Goal: Information Seeking & Learning: Learn about a topic

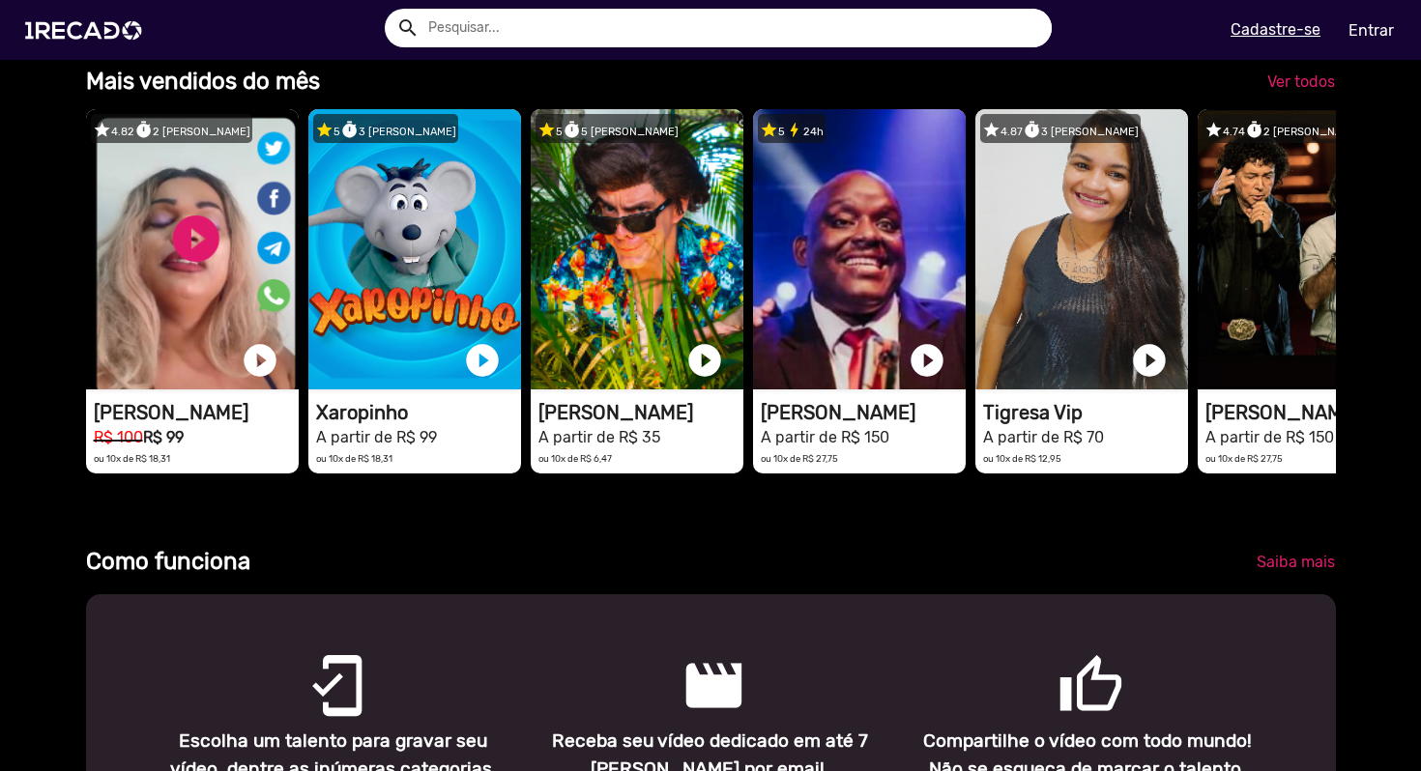
scroll to position [0, 2841]
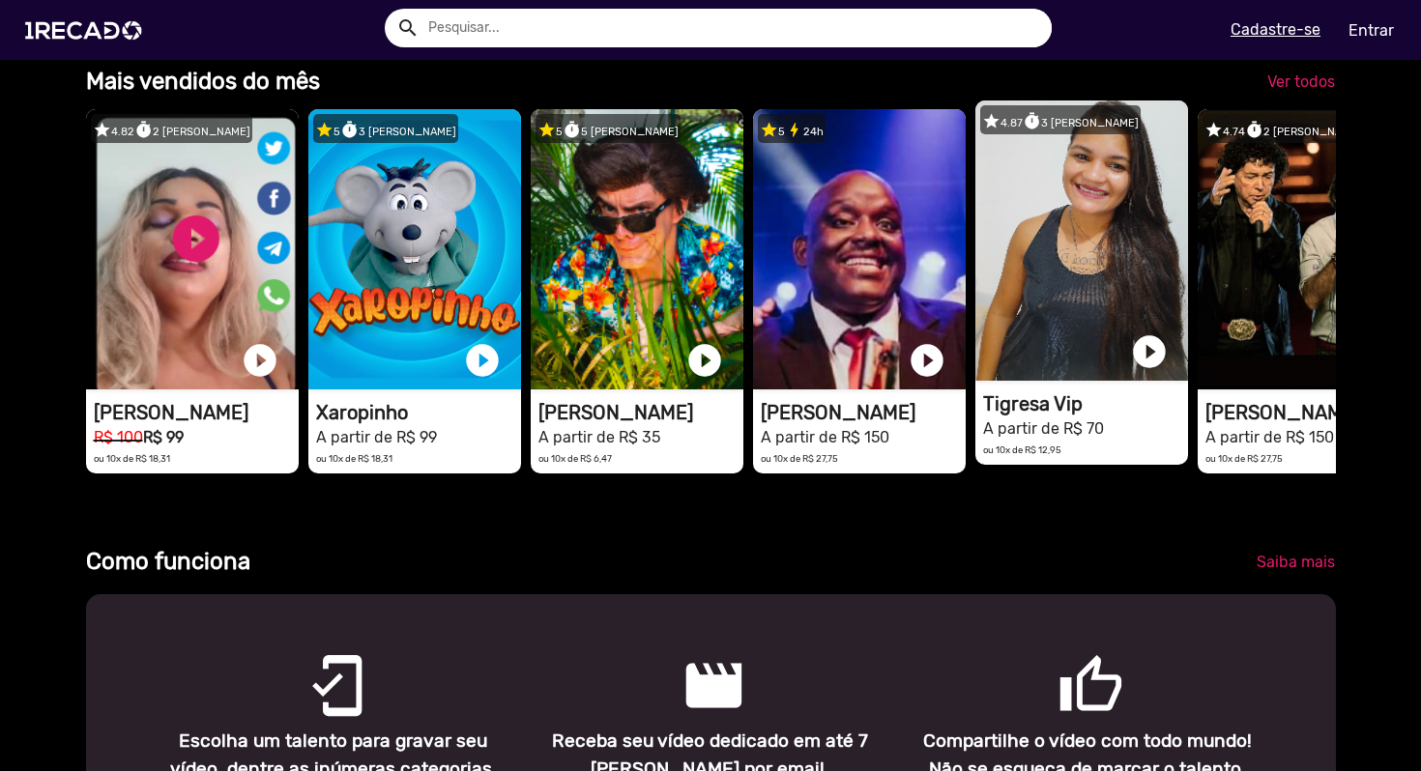
click at [299, 248] on video "1RECADO vídeos dedicados para fãs e empresas" at bounding box center [192, 249] width 213 height 280
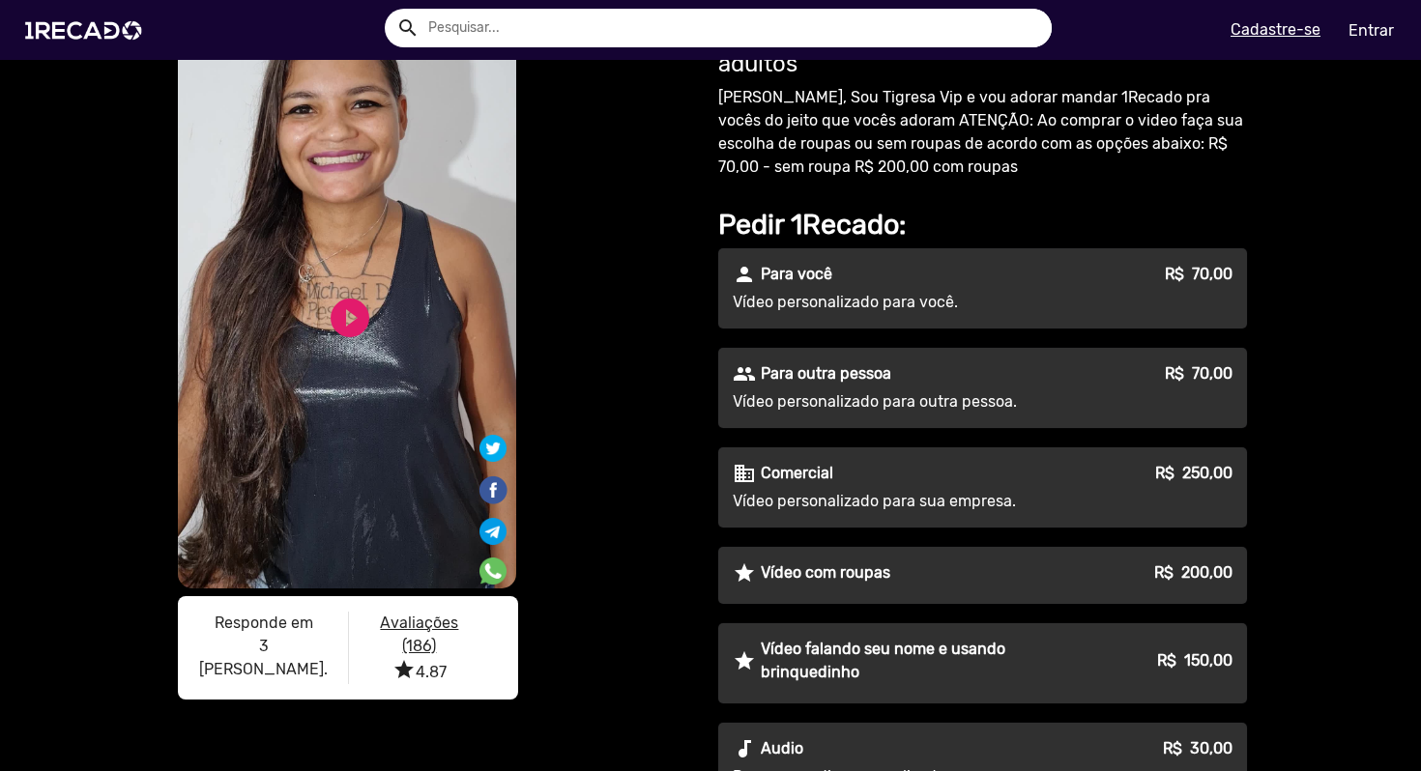
scroll to position [108, 0]
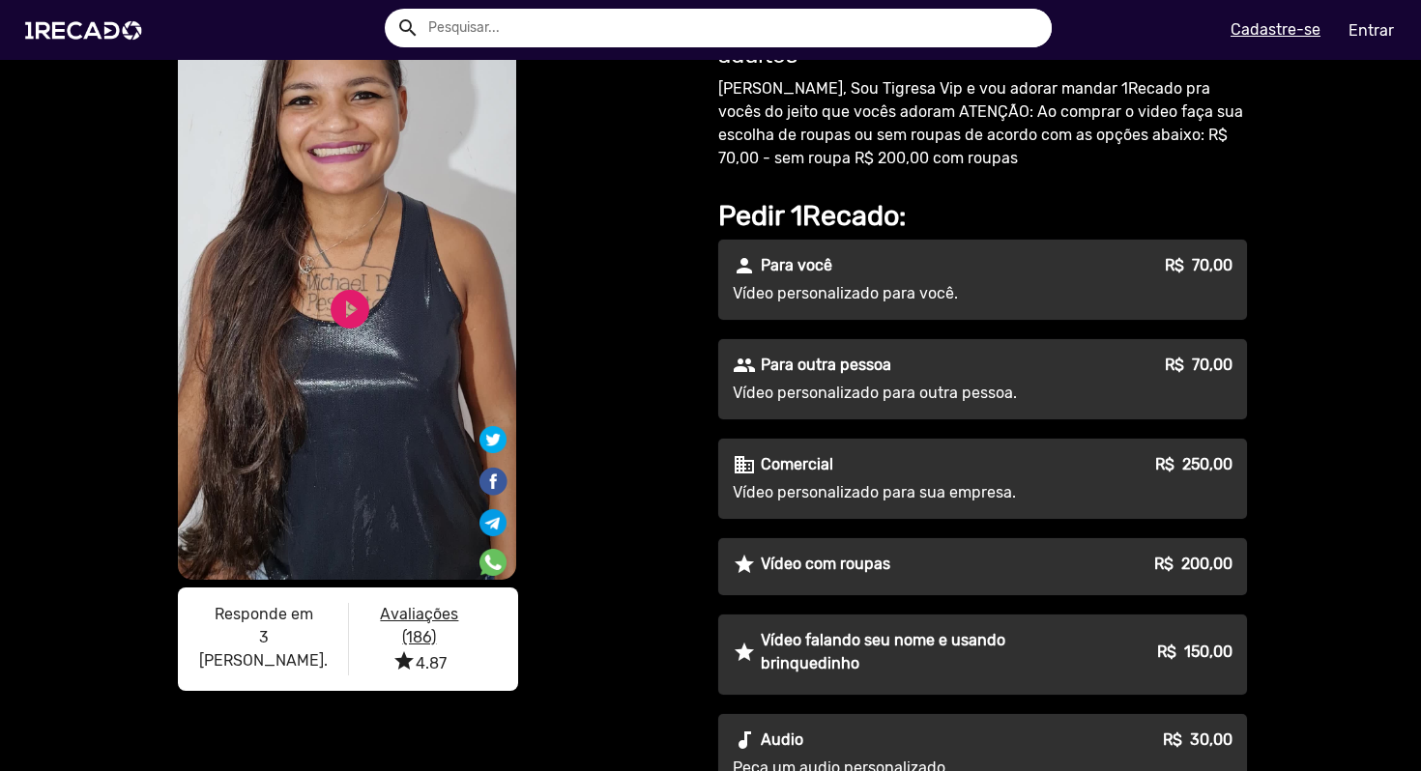
click at [1015, 390] on p "Vídeo personalizado para outra pessoa." at bounding box center [908, 393] width 350 height 23
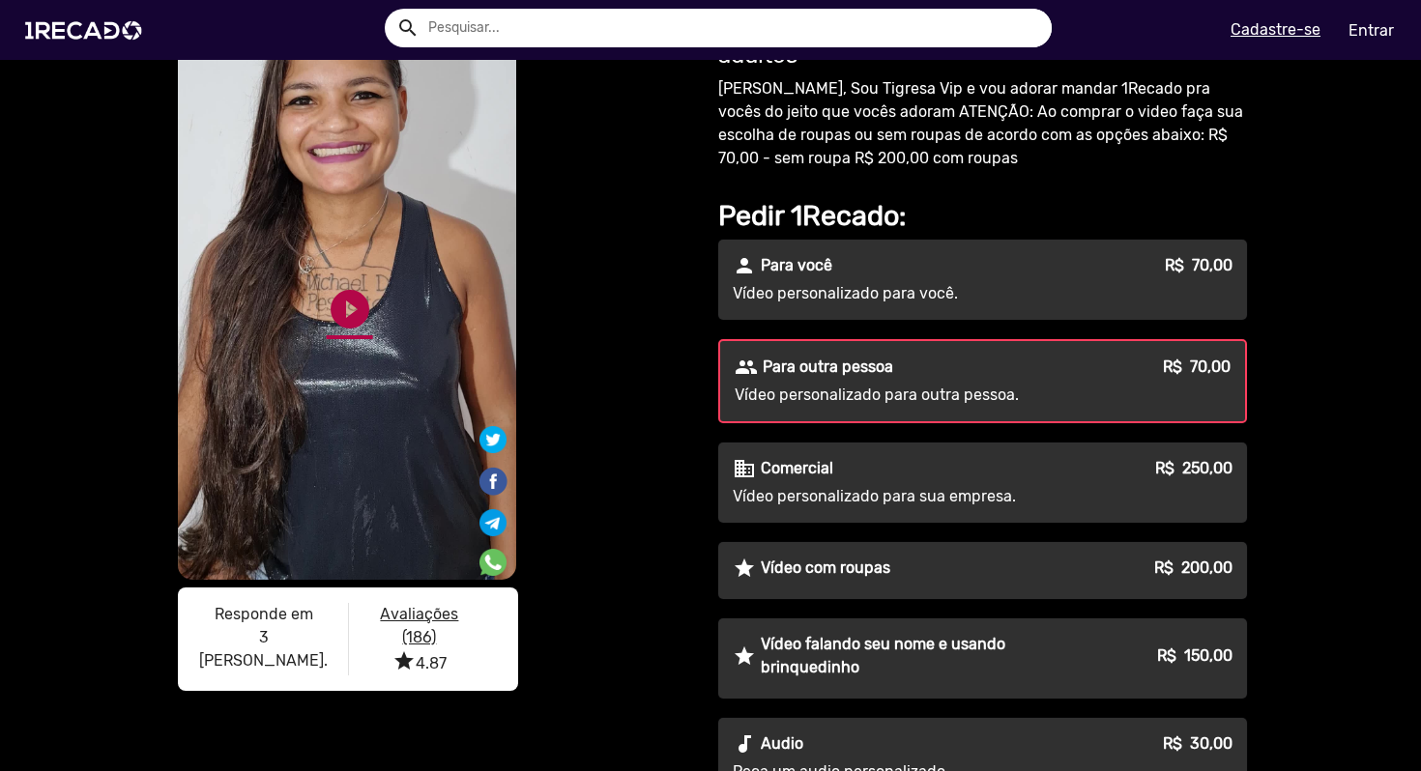
click at [345, 302] on link "play_circle_filled" at bounding box center [350, 309] width 46 height 46
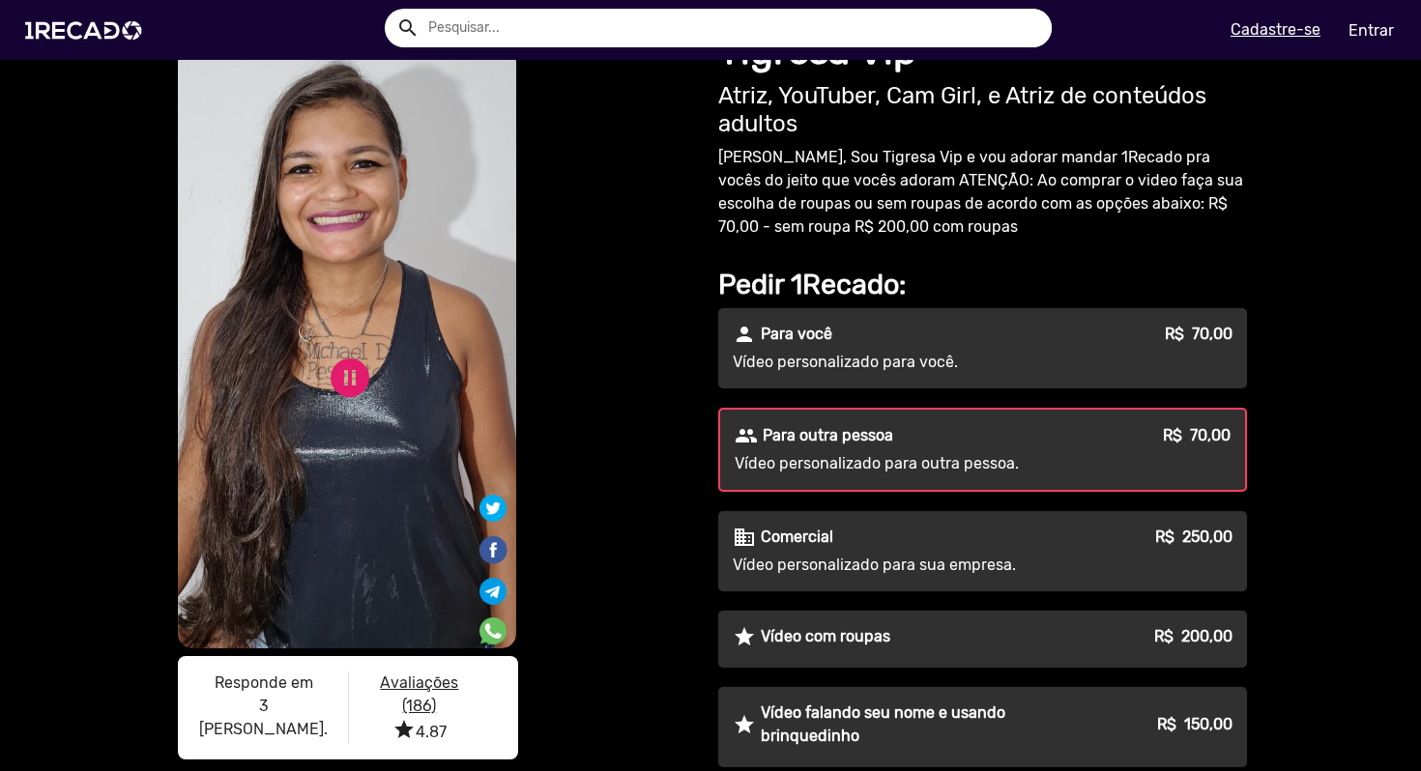
scroll to position [38, 0]
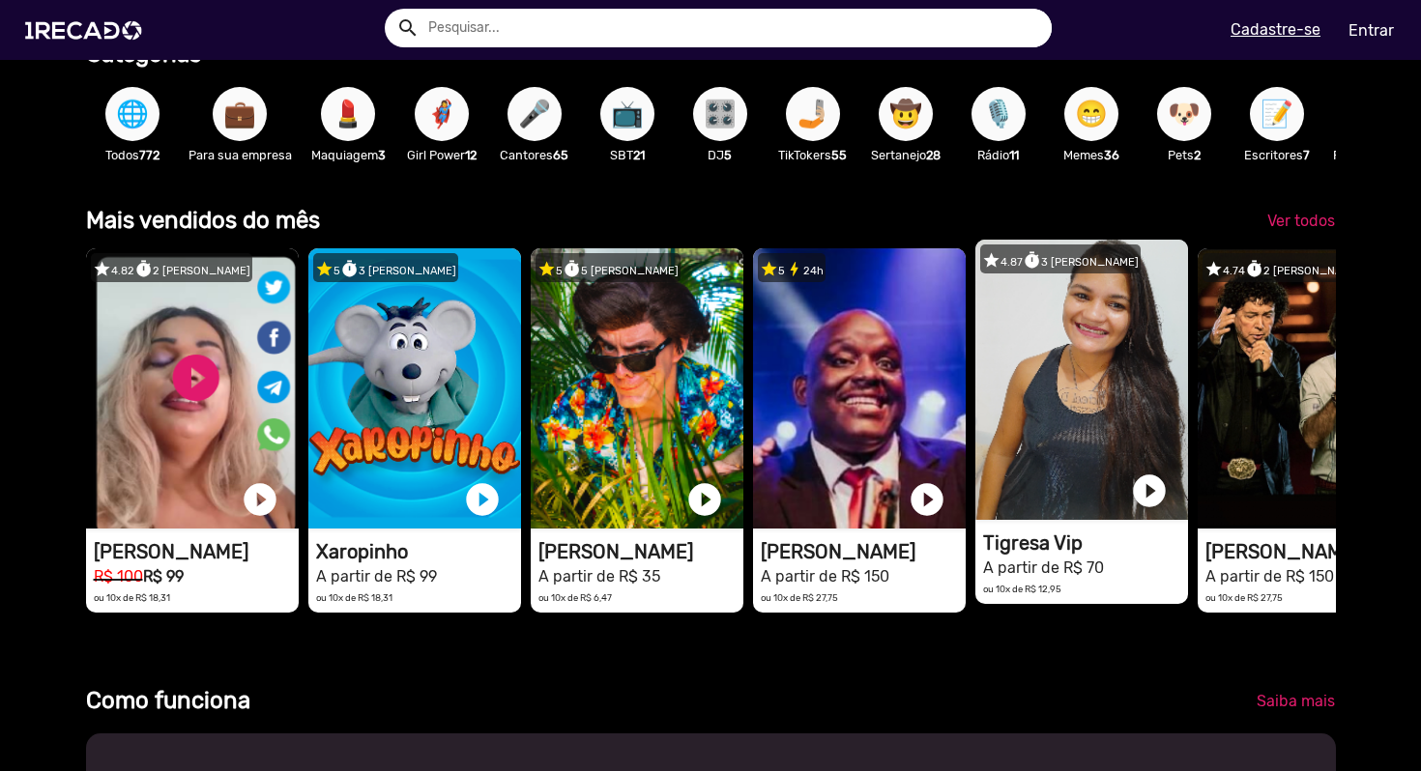
click at [299, 398] on video "1RECADO vídeos dedicados para fãs e empresas" at bounding box center [192, 388] width 213 height 280
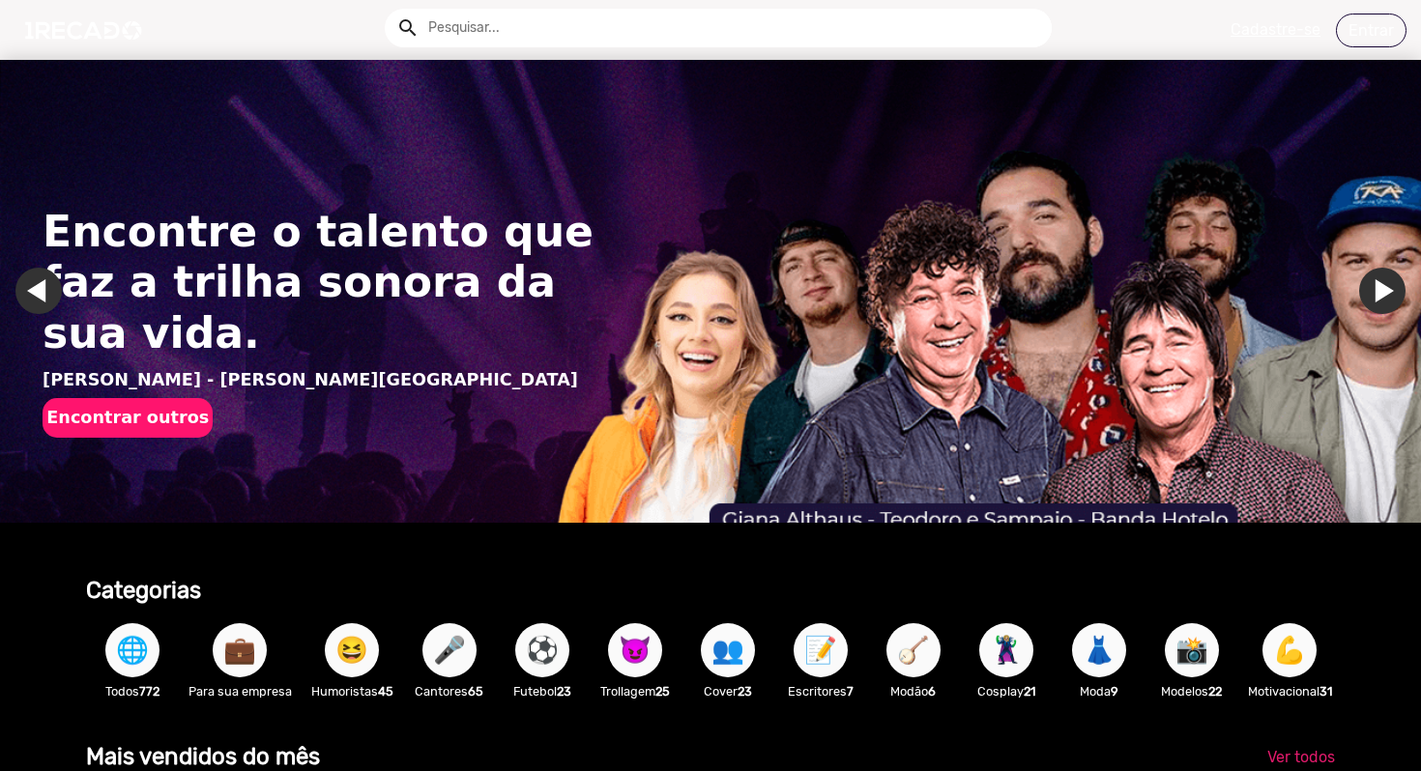
click at [602, 26] on input "text" at bounding box center [733, 28] width 638 height 39
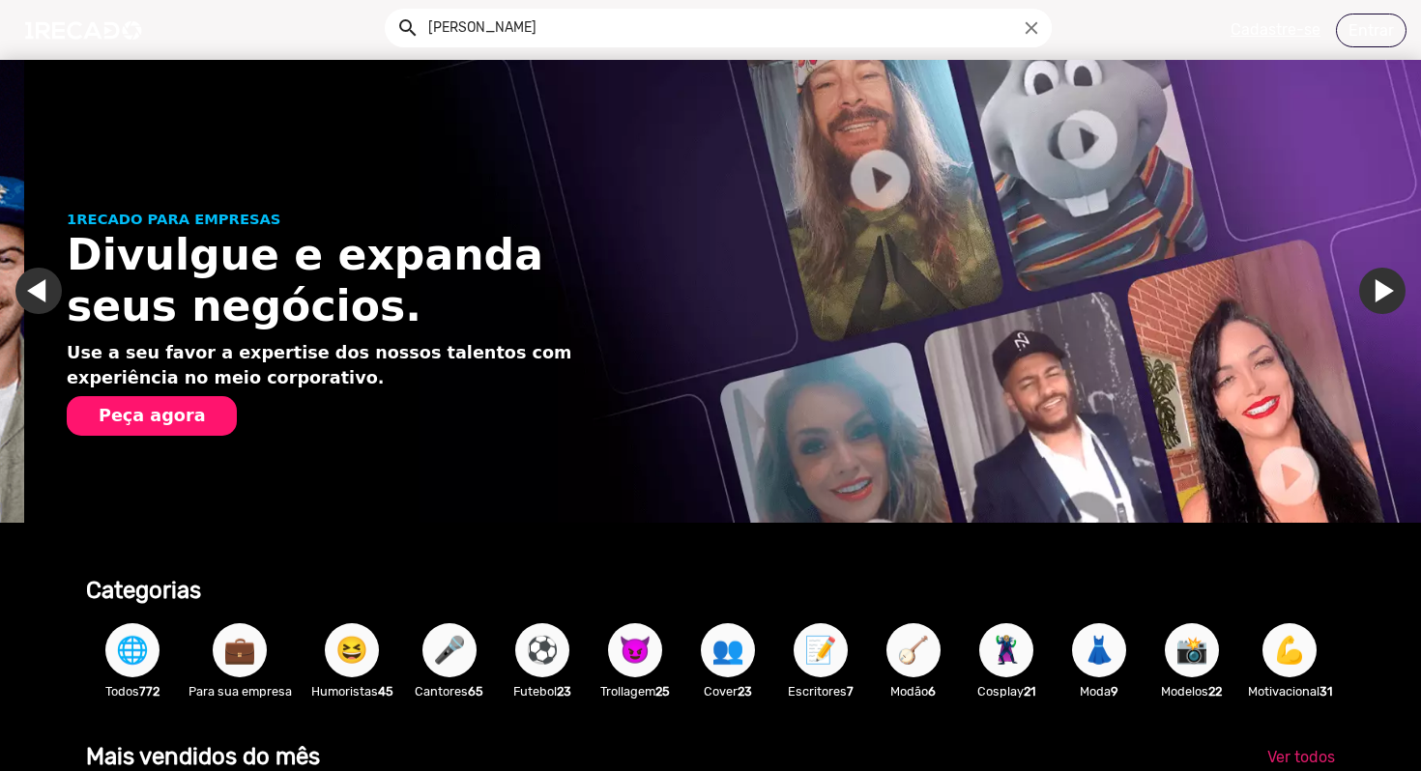
scroll to position [0, 1421]
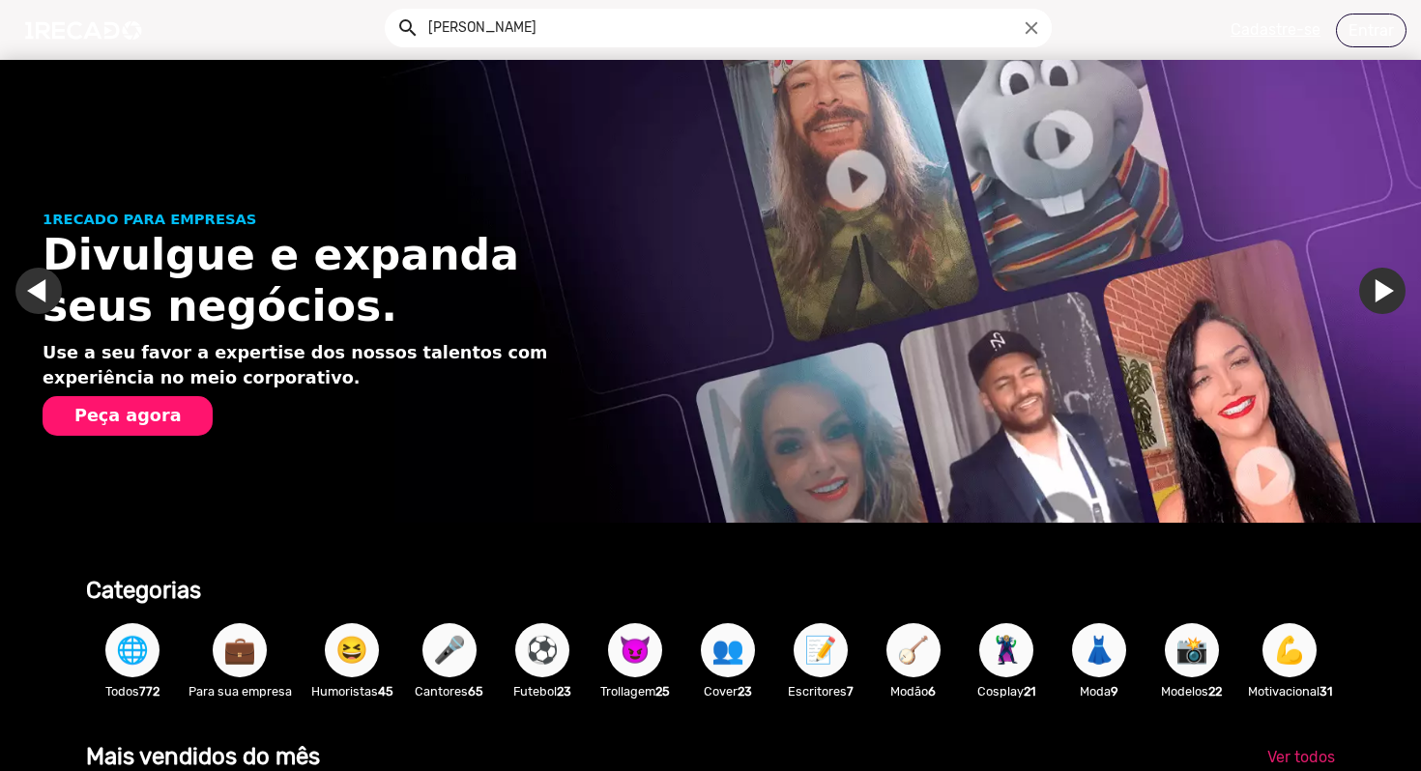
click at [389, 10] on button "search" at bounding box center [406, 27] width 34 height 34
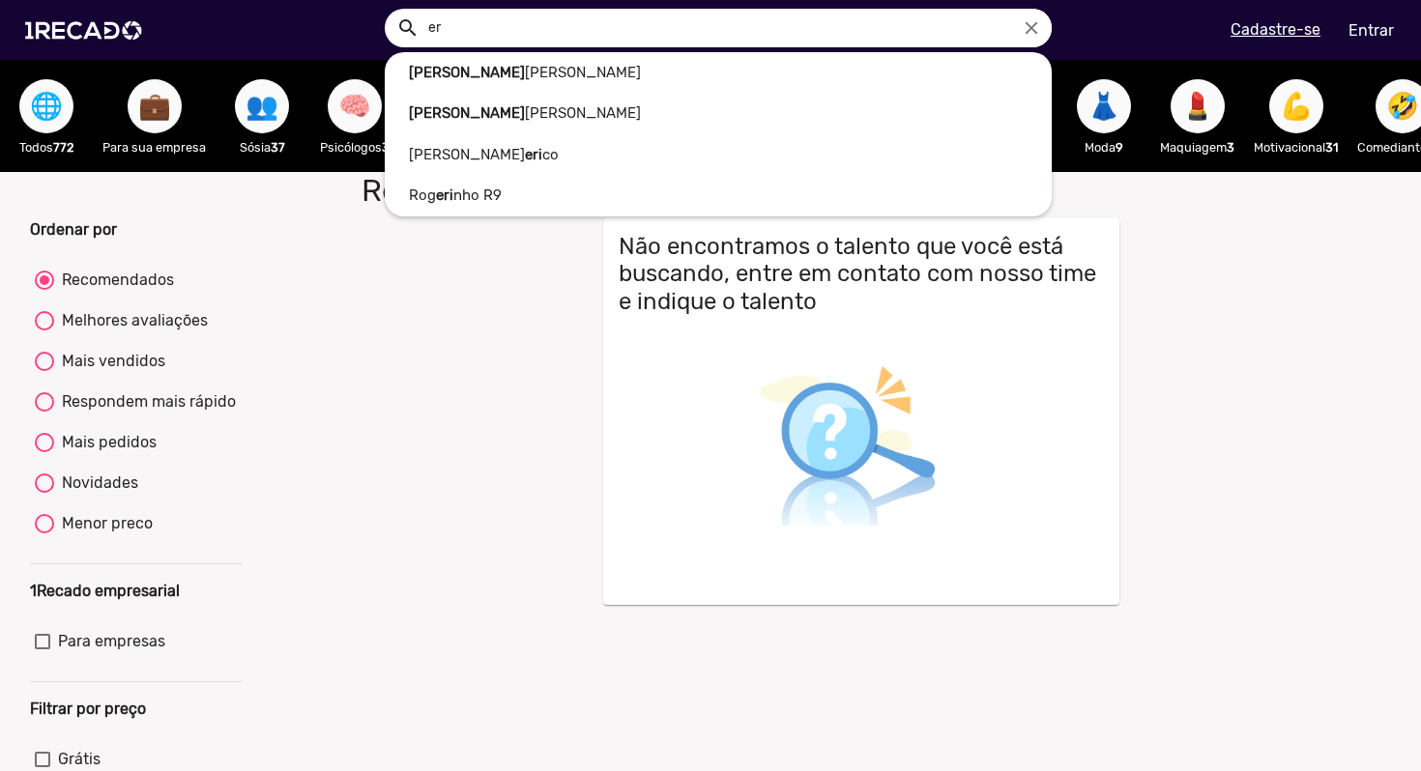
type input "e"
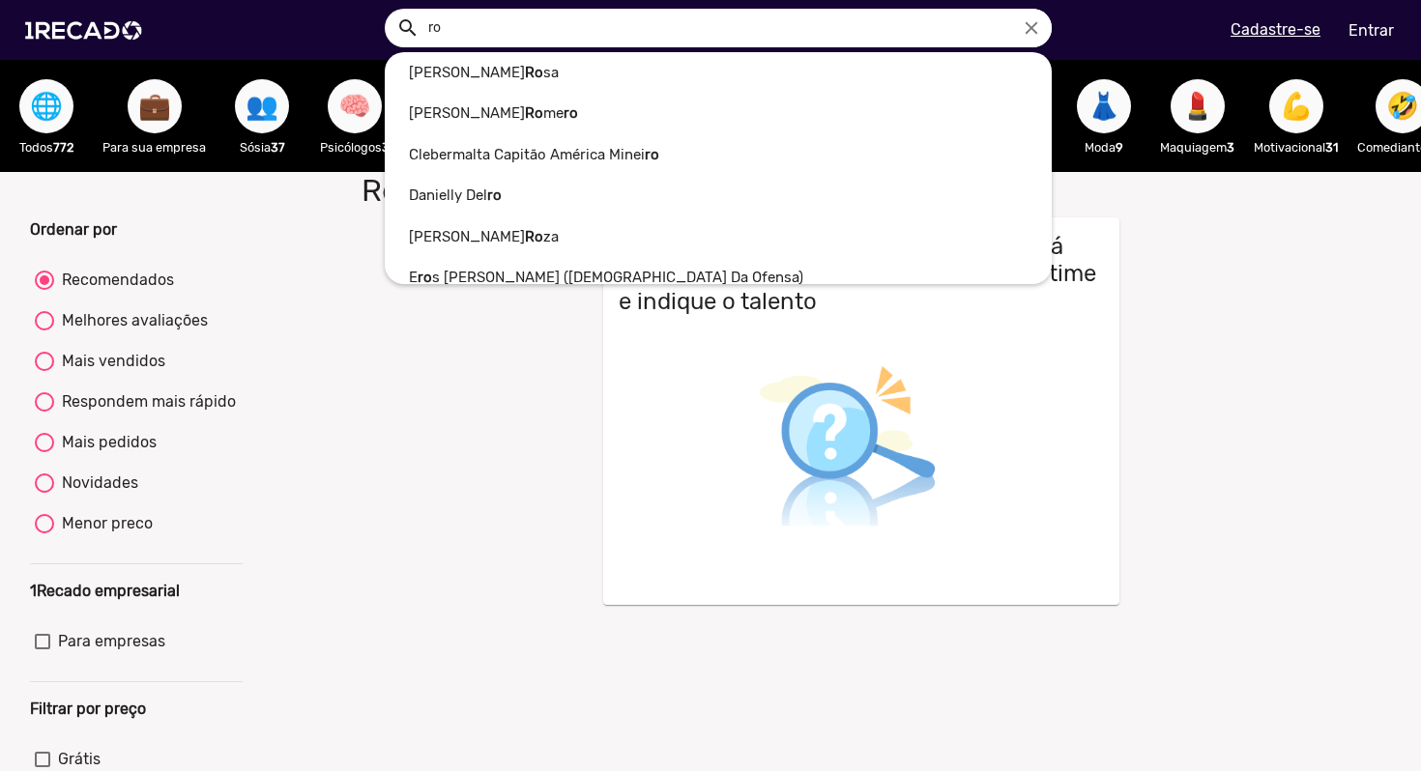
type input "r"
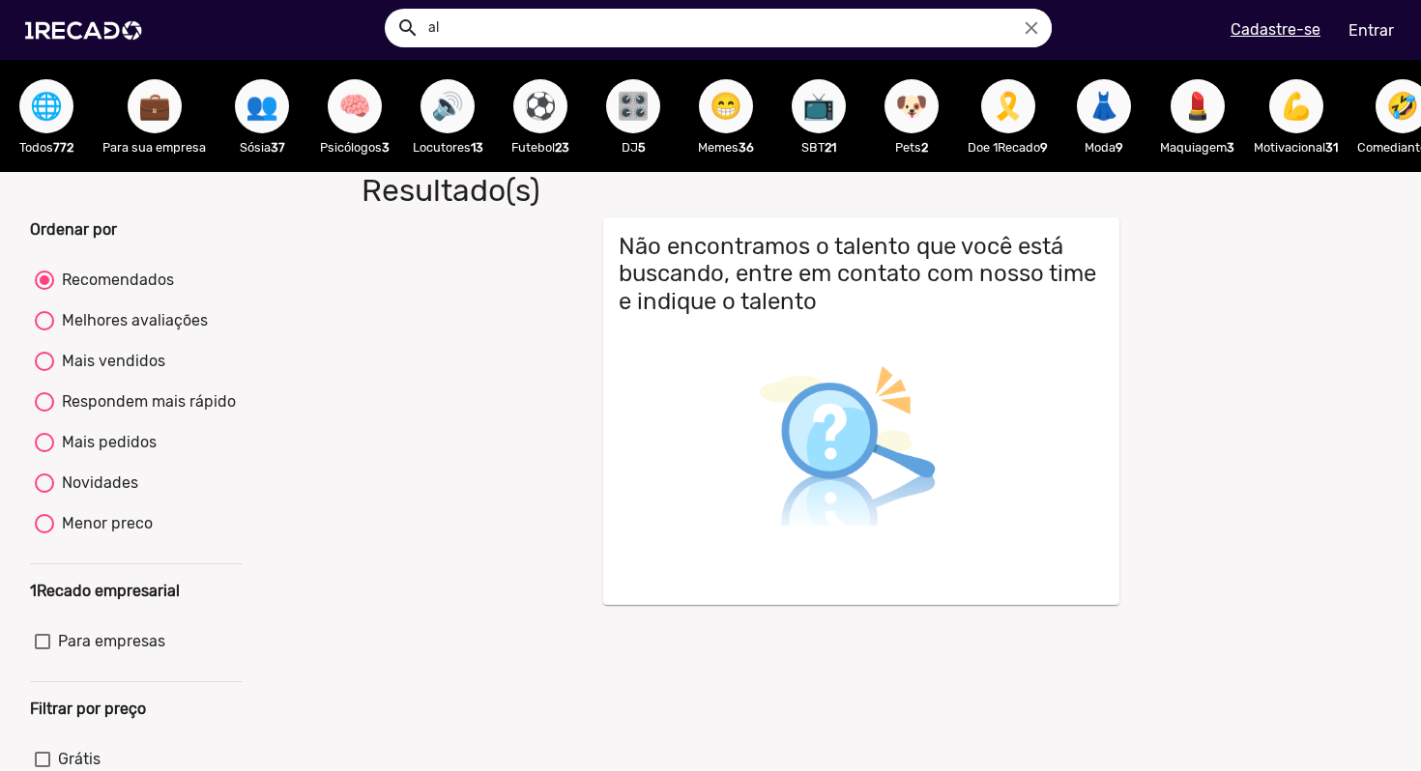
type input "a"
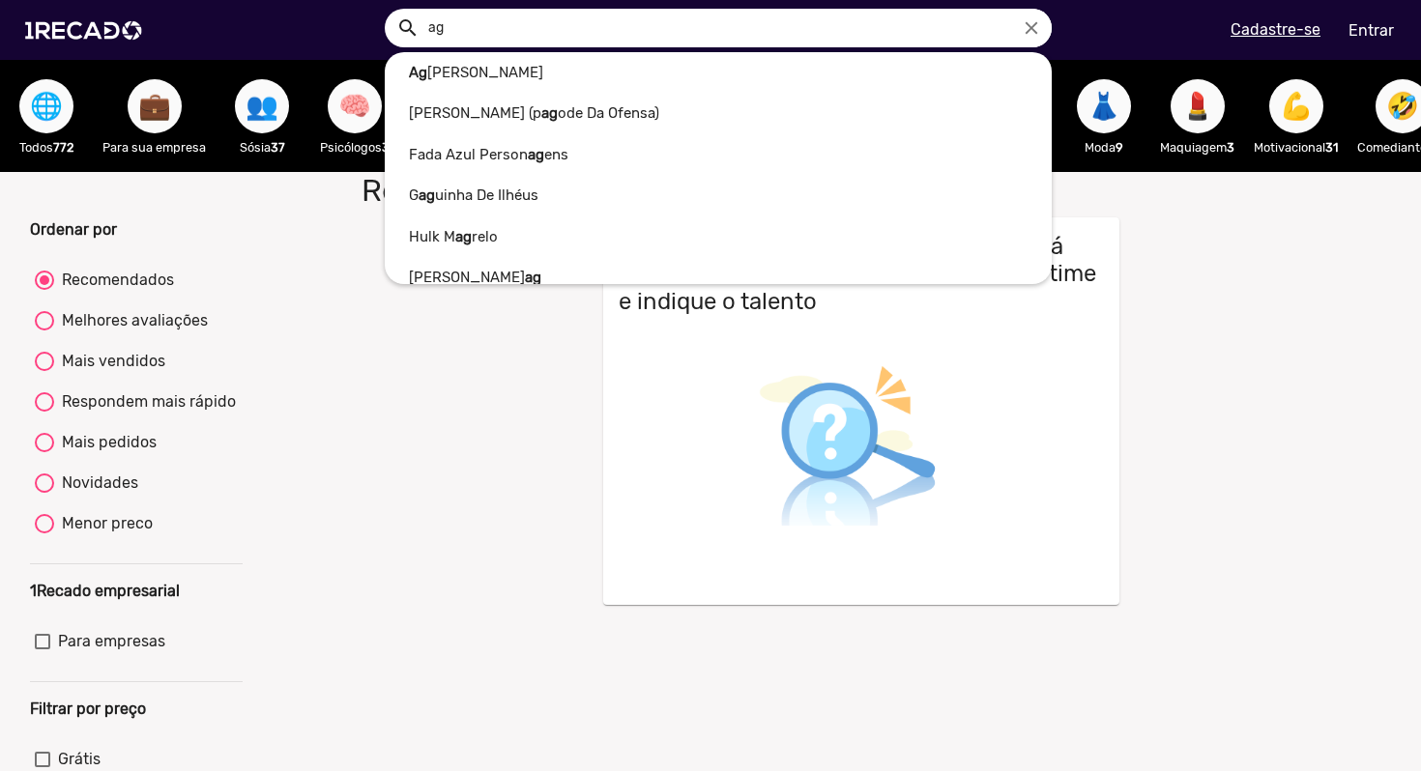
type input "a"
